Goal: Task Accomplishment & Management: Complete application form

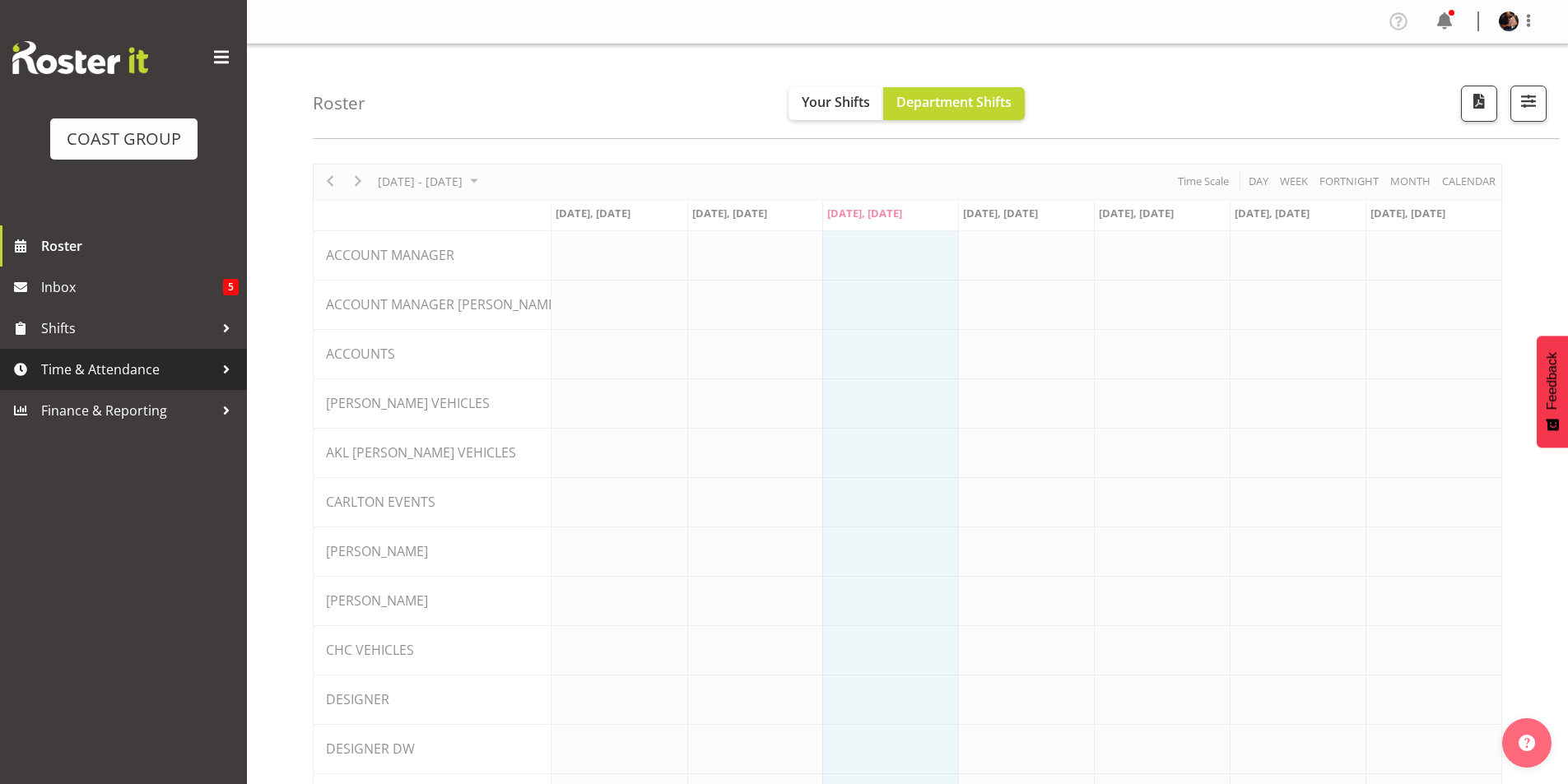
click at [89, 365] on span "Time & Attendance" at bounding box center [127, 369] width 173 height 25
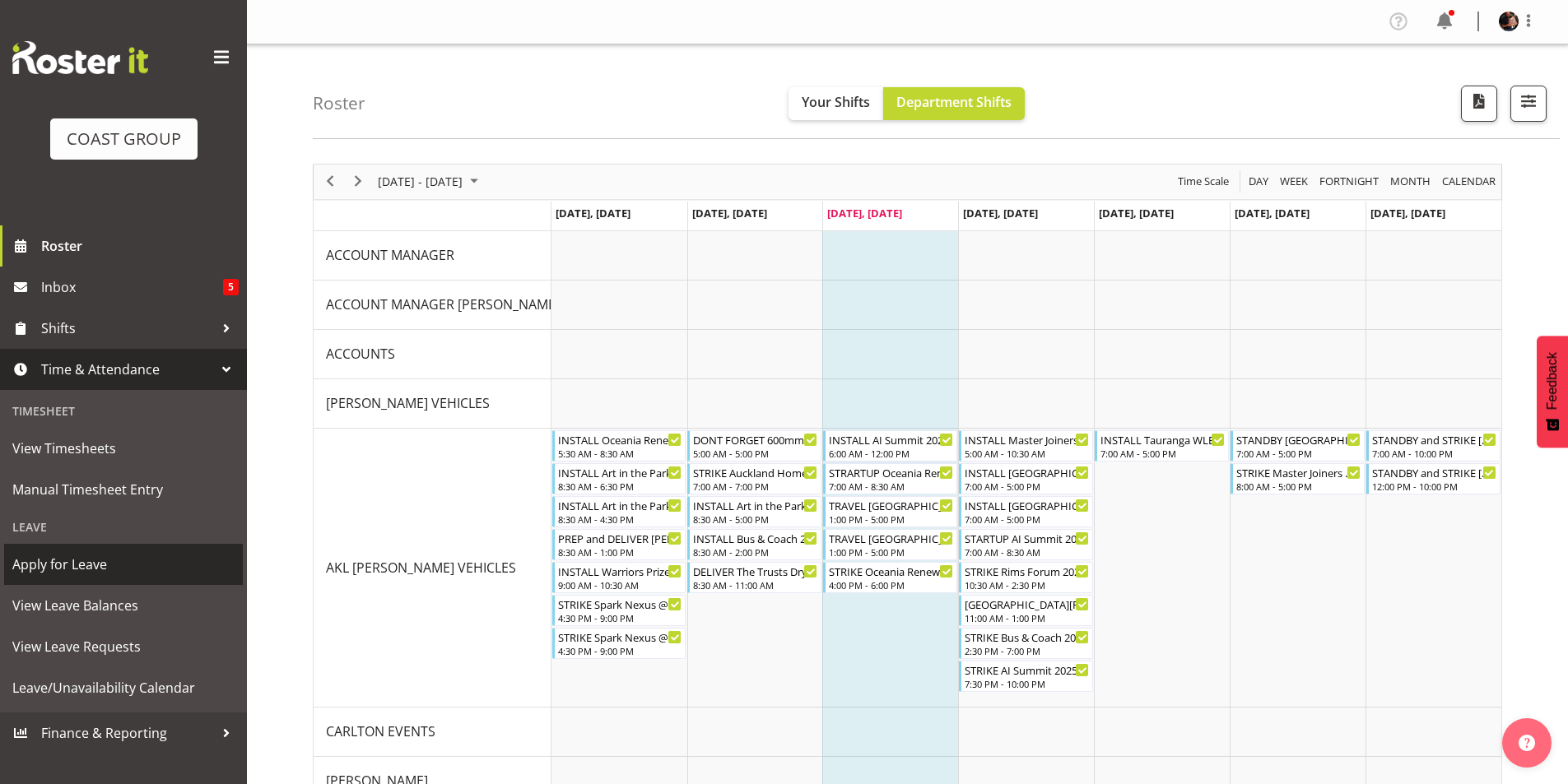
click at [68, 563] on span "Apply for Leave" at bounding box center [124, 563] width 222 height 25
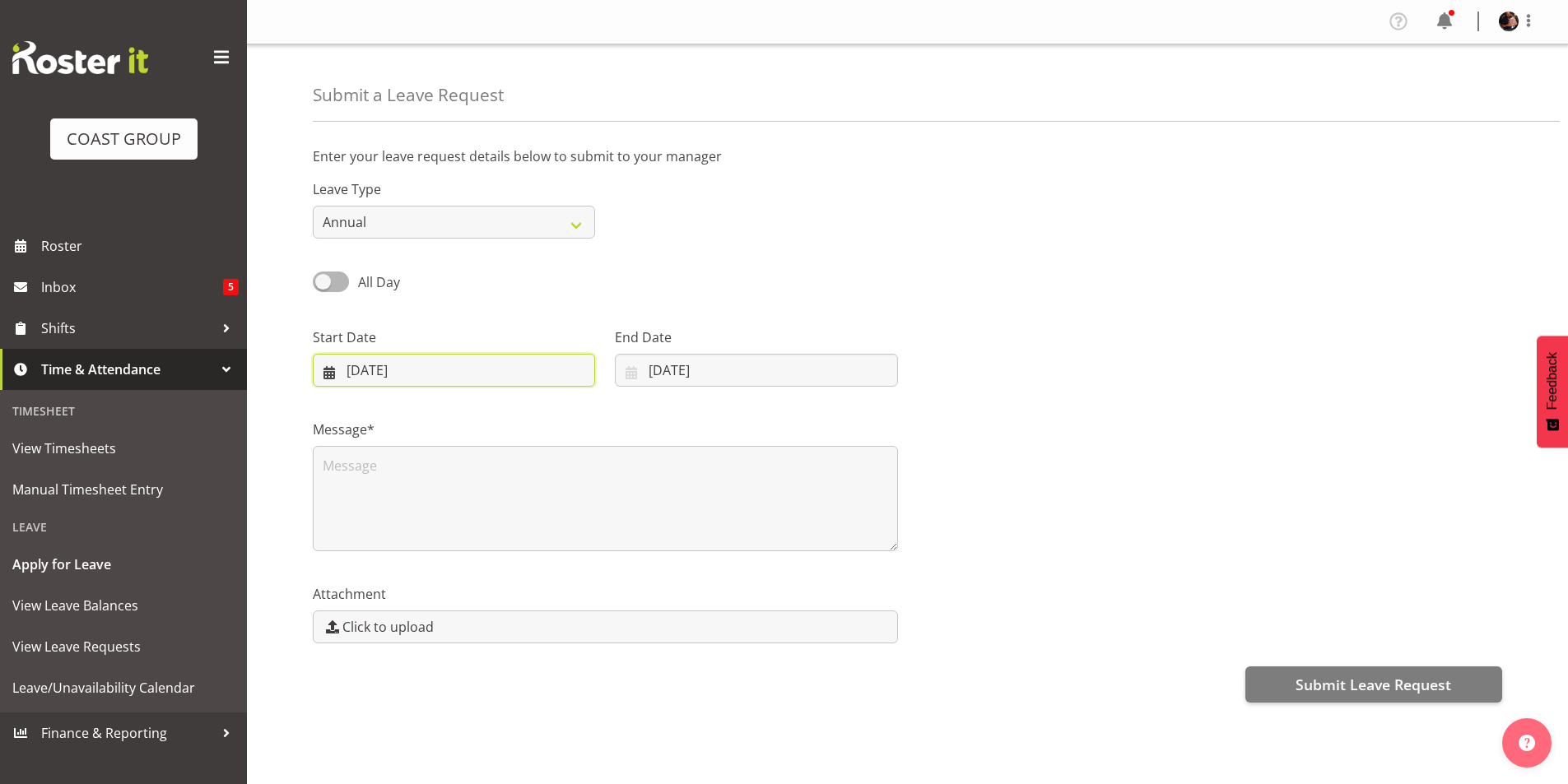
click at [360, 374] on input "[DATE]" at bounding box center [454, 370] width 283 height 33
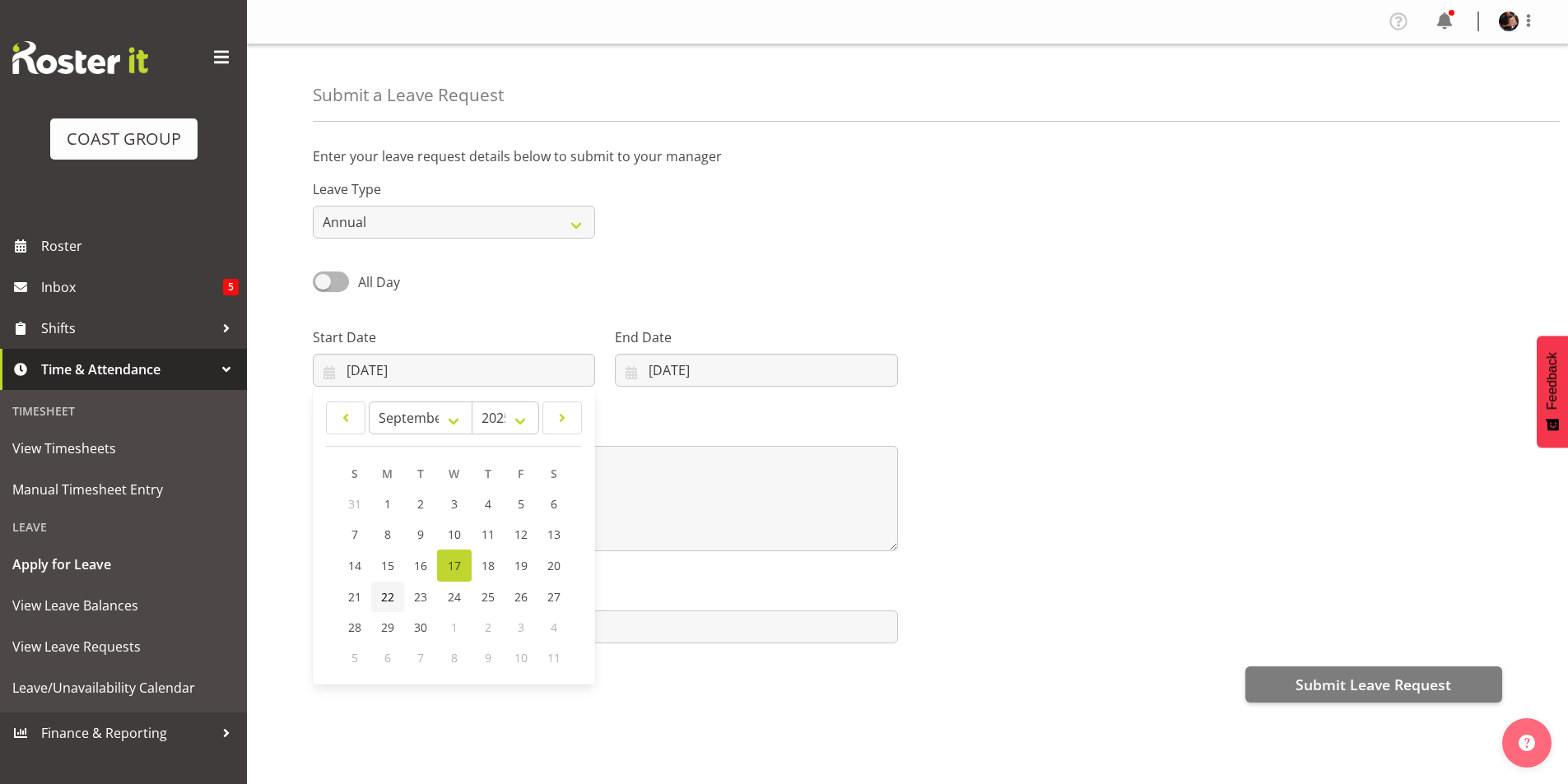
click at [387, 594] on span "22" at bounding box center [387, 596] width 13 height 15
type input "[DATE]"
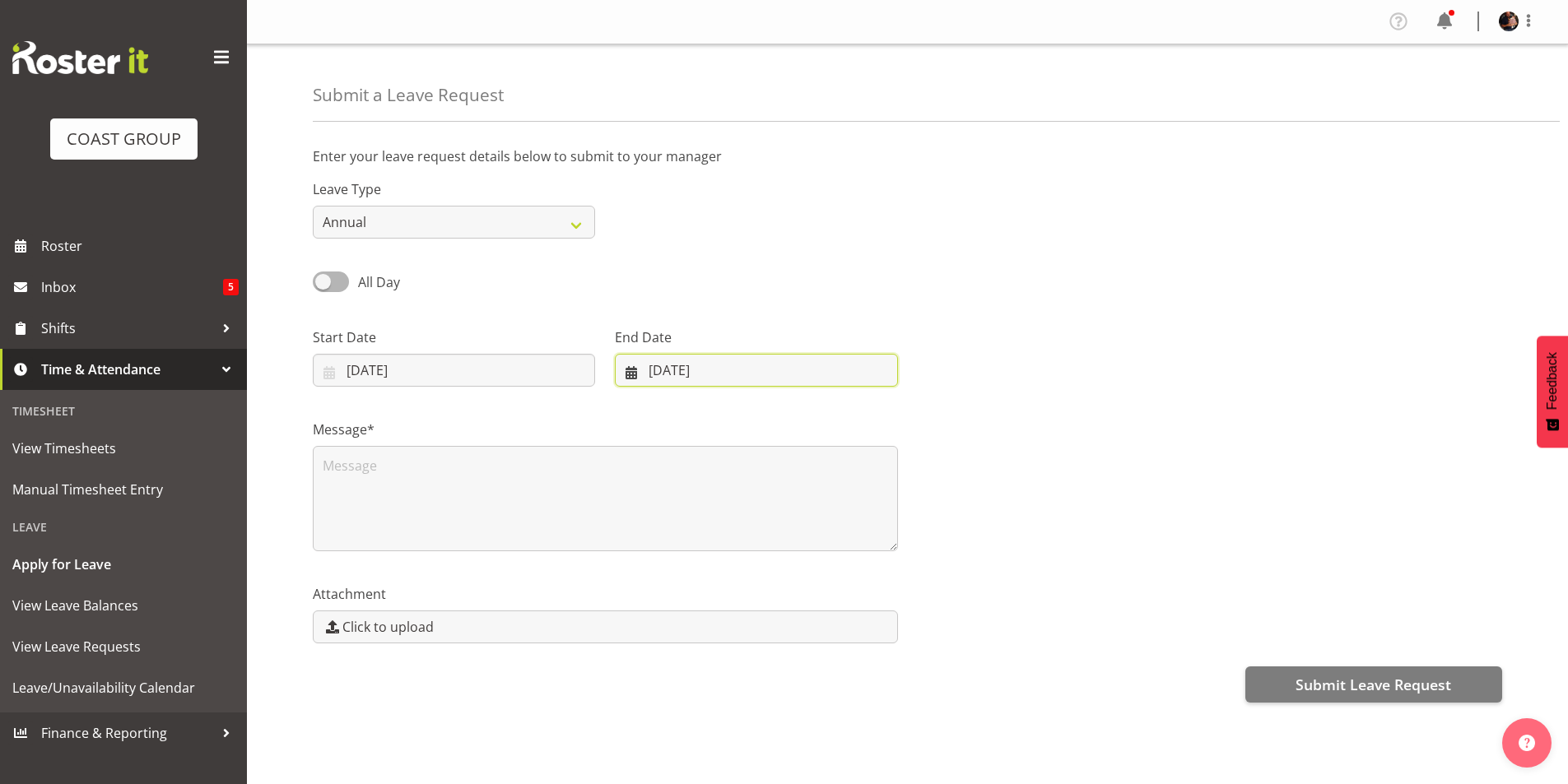
click at [669, 367] on input "[DATE]" at bounding box center [755, 370] width 283 height 33
click at [680, 598] on span "22" at bounding box center [680, 596] width 13 height 15
type input "[DATE]"
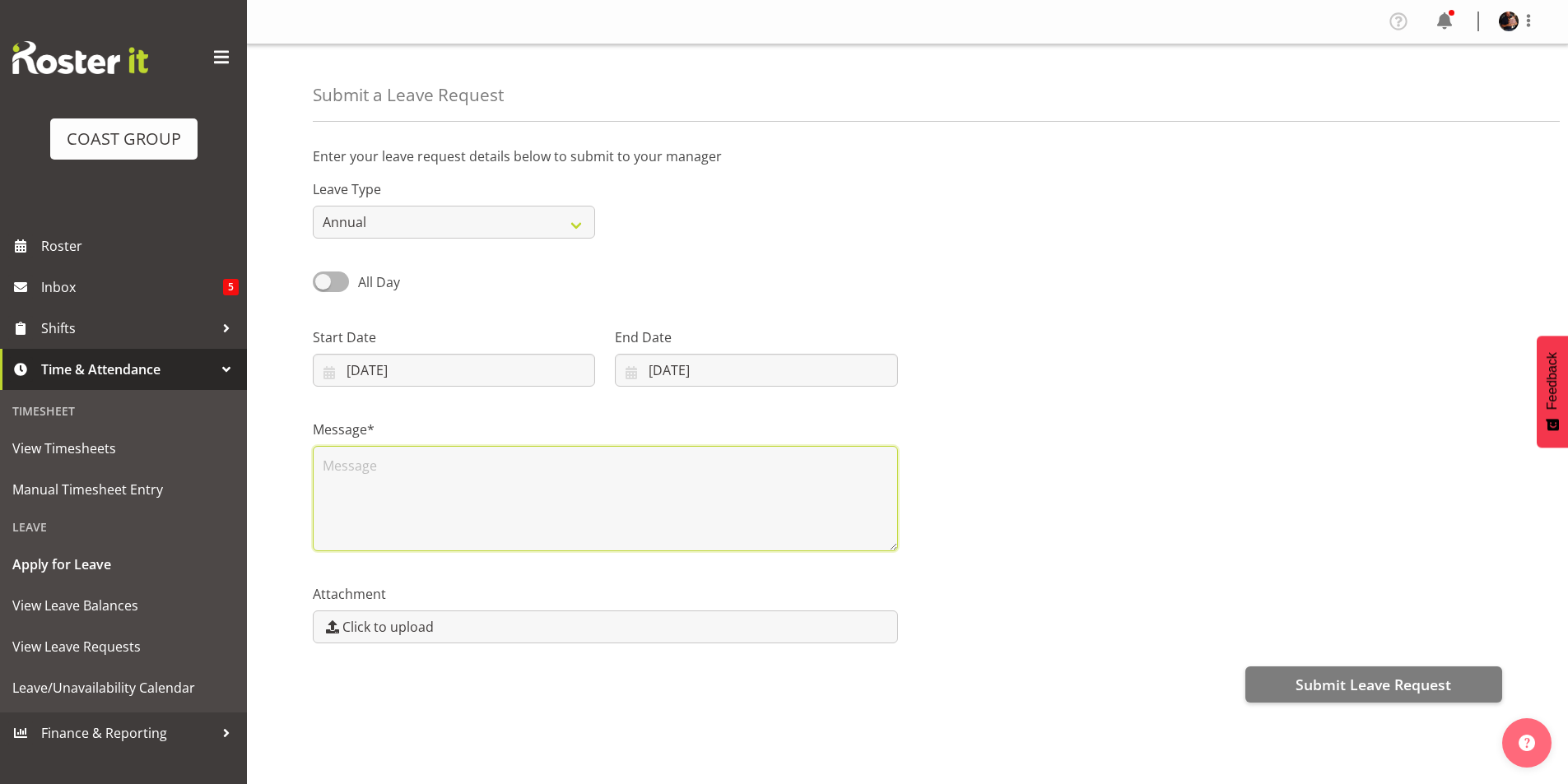
click at [378, 470] on textarea at bounding box center [605, 499] width 585 height 105
type textarea "Medical"
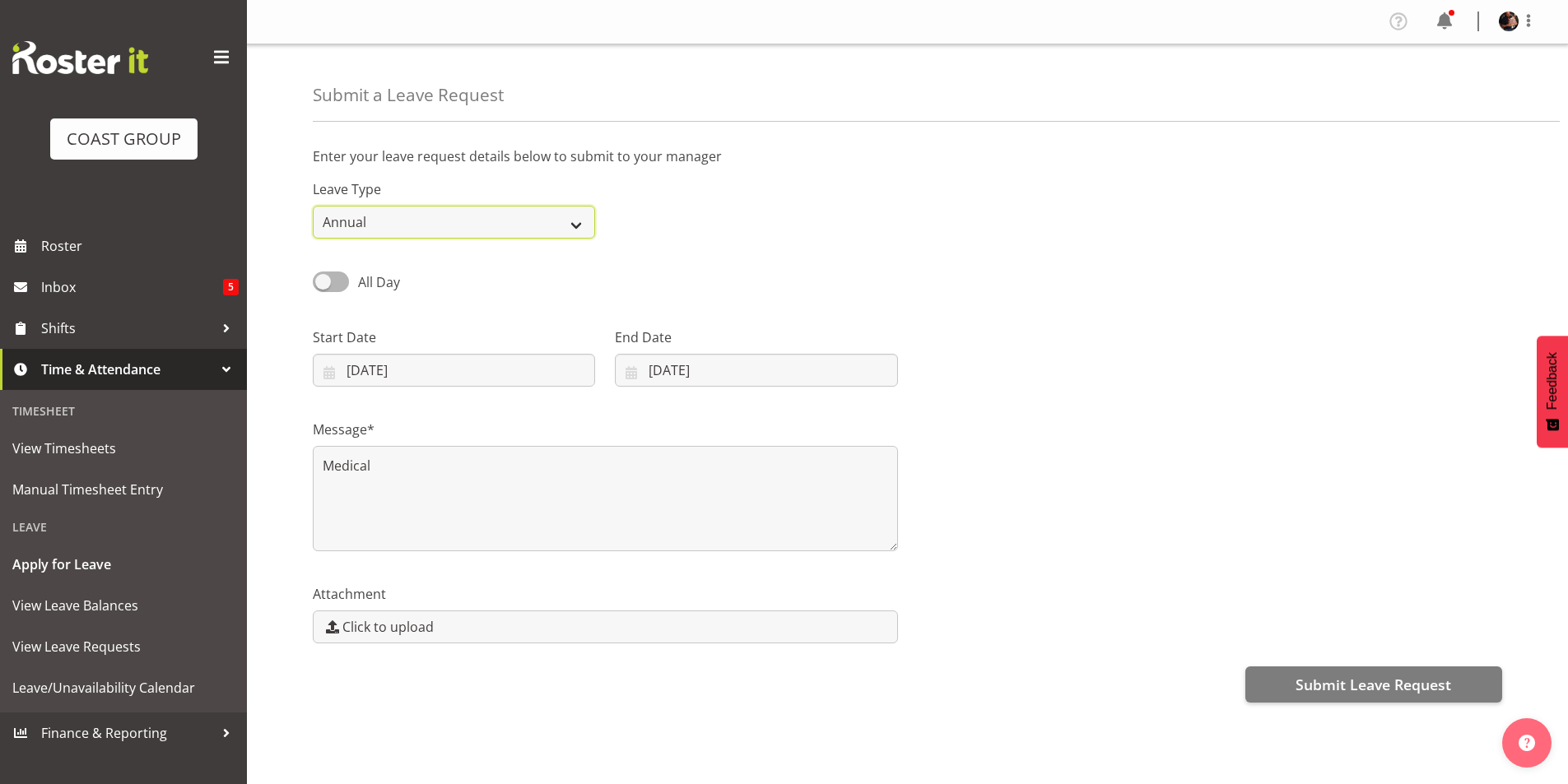
click at [578, 224] on select "Annual Sick Leave Without Pay Bereavement Domestic Violence Parental Jury Servi…" at bounding box center [454, 222] width 283 height 33
select select "Sick"
click at [313, 205] on select "Annual Sick Leave Without Pay Bereavement Domestic Violence Parental Jury Servi…" at bounding box center [454, 222] width 283 height 33
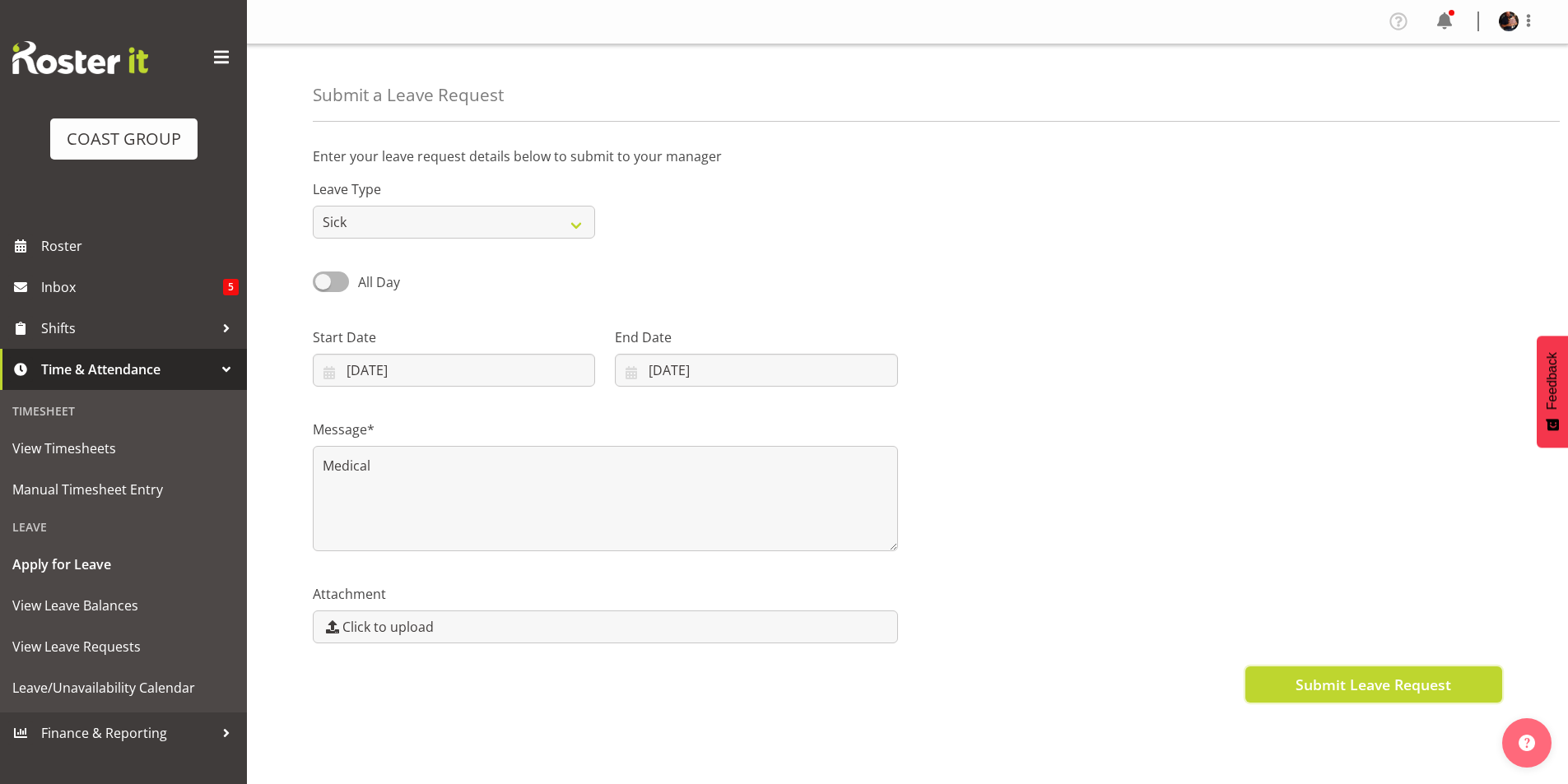
click at [1352, 688] on span "Submit Leave Request" at bounding box center [1373, 684] width 155 height 22
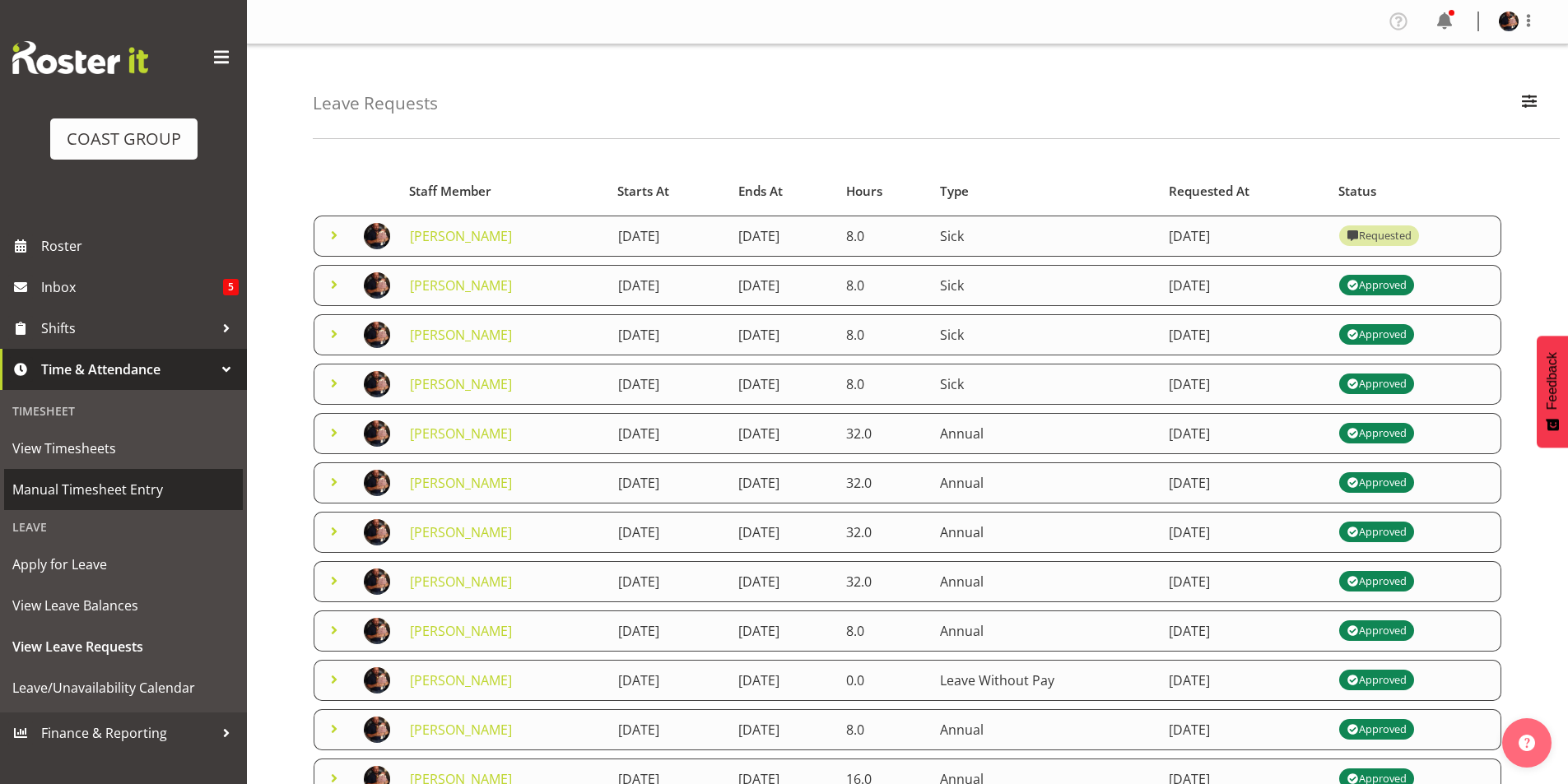
click at [74, 483] on span "Manual Timesheet Entry" at bounding box center [124, 489] width 222 height 25
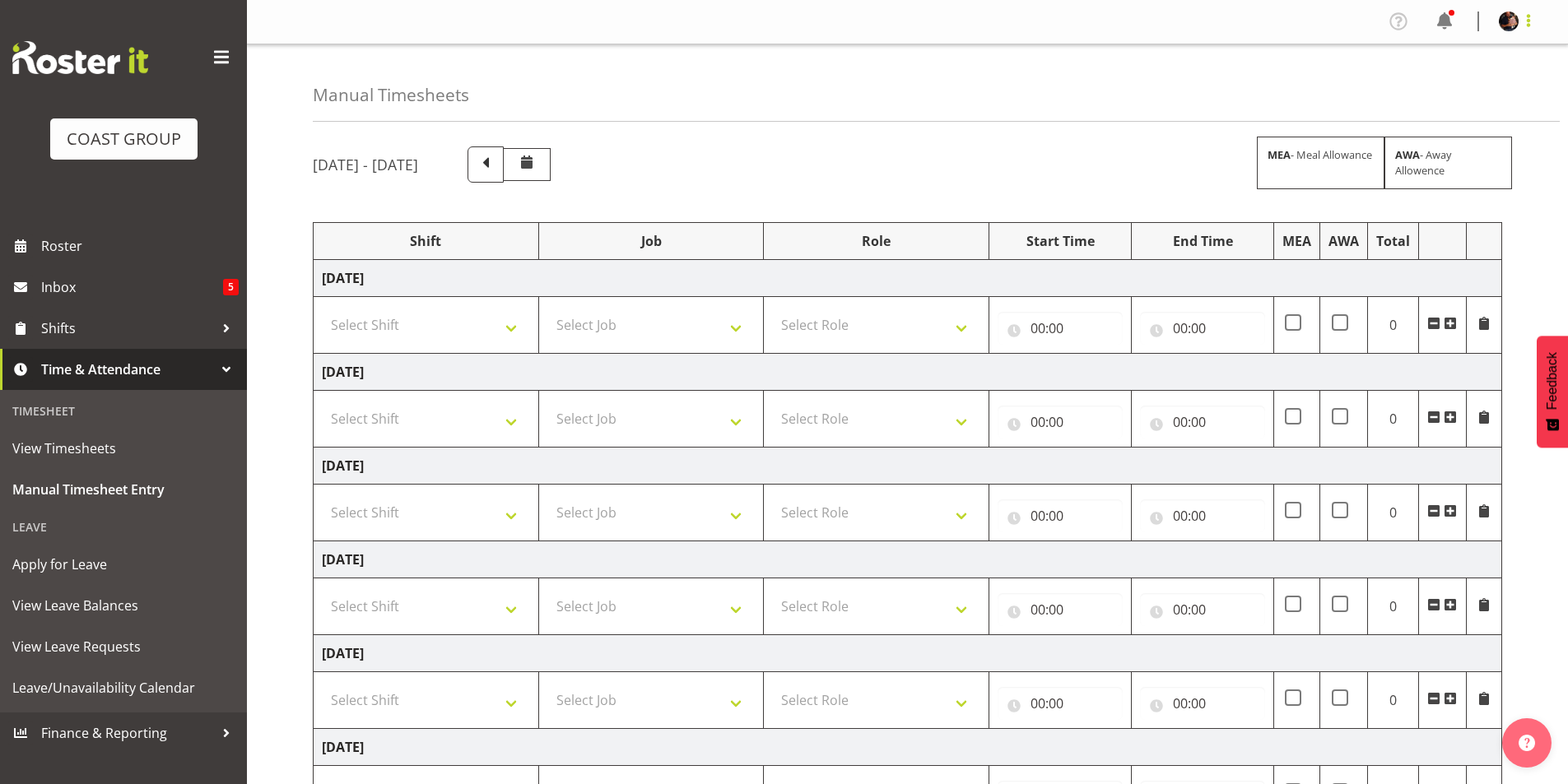
click at [1530, 20] on span at bounding box center [1528, 21] width 20 height 20
click at [1447, 86] on link "Log Out" at bounding box center [1459, 86] width 158 height 30
